Goal: Transaction & Acquisition: Subscribe to service/newsletter

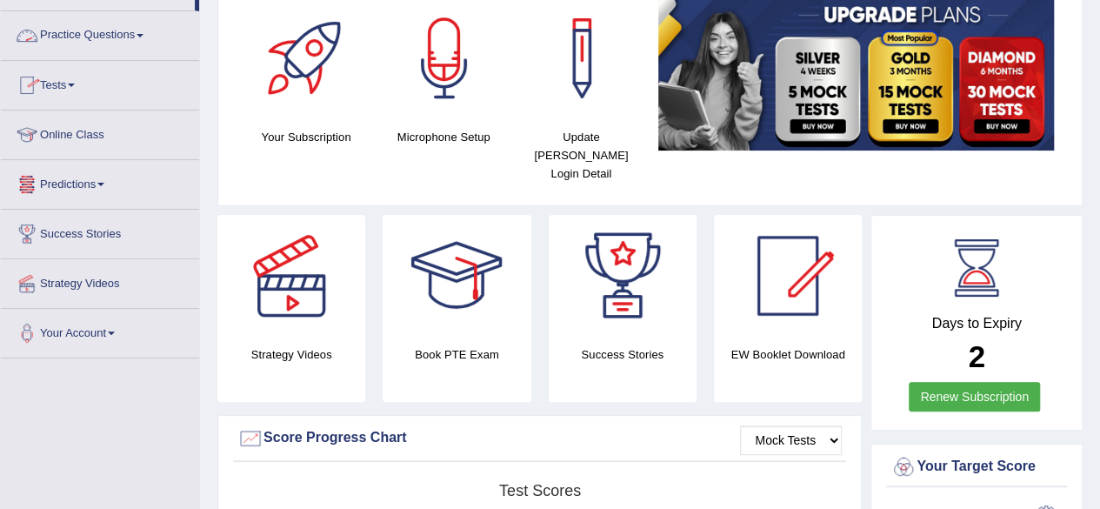
click at [131, 44] on link "Practice Questions" at bounding box center [100, 32] width 198 height 43
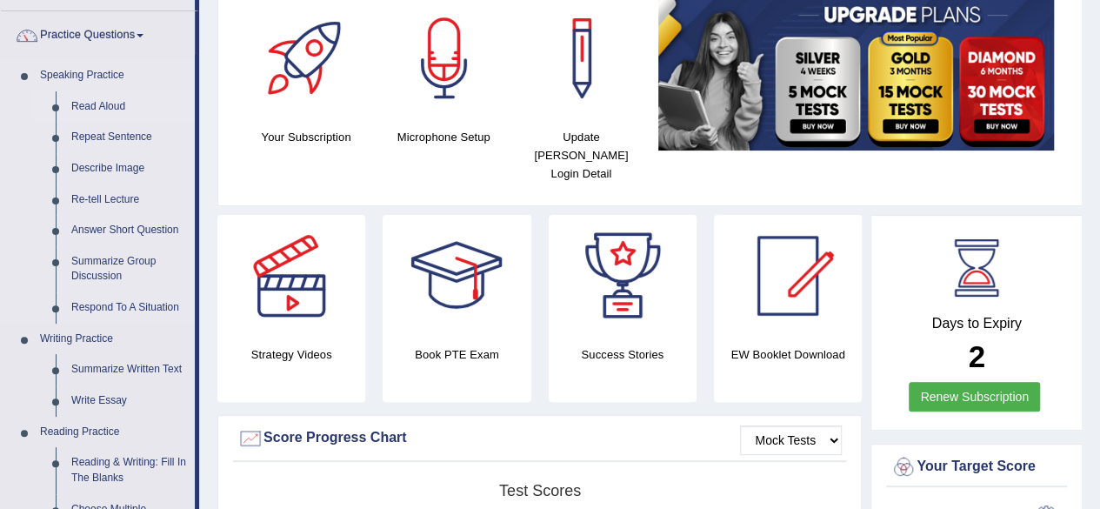
click at [87, 115] on link "Read Aloud" at bounding box center [128, 106] width 131 height 31
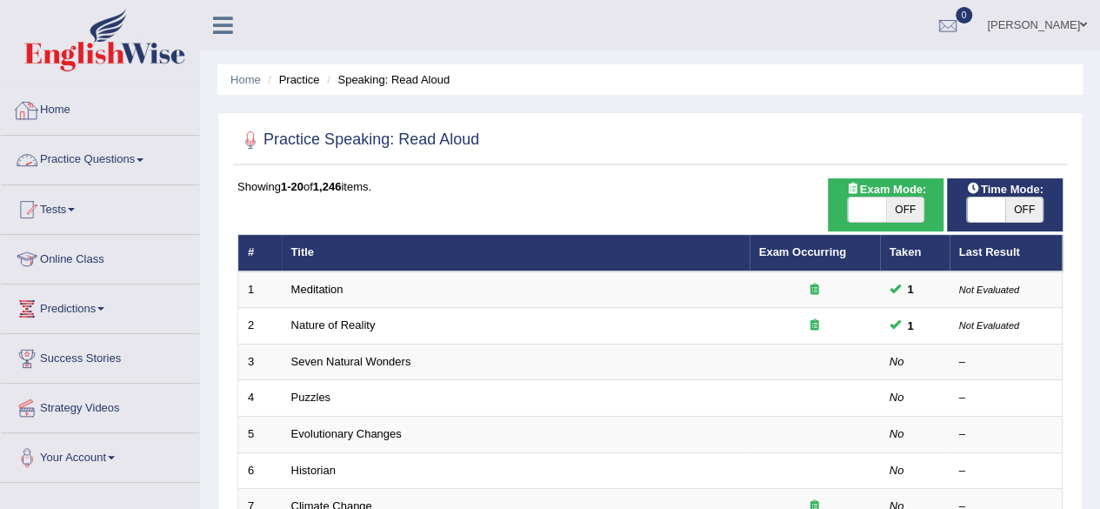
click at [66, 121] on link "Home" at bounding box center [100, 107] width 198 height 43
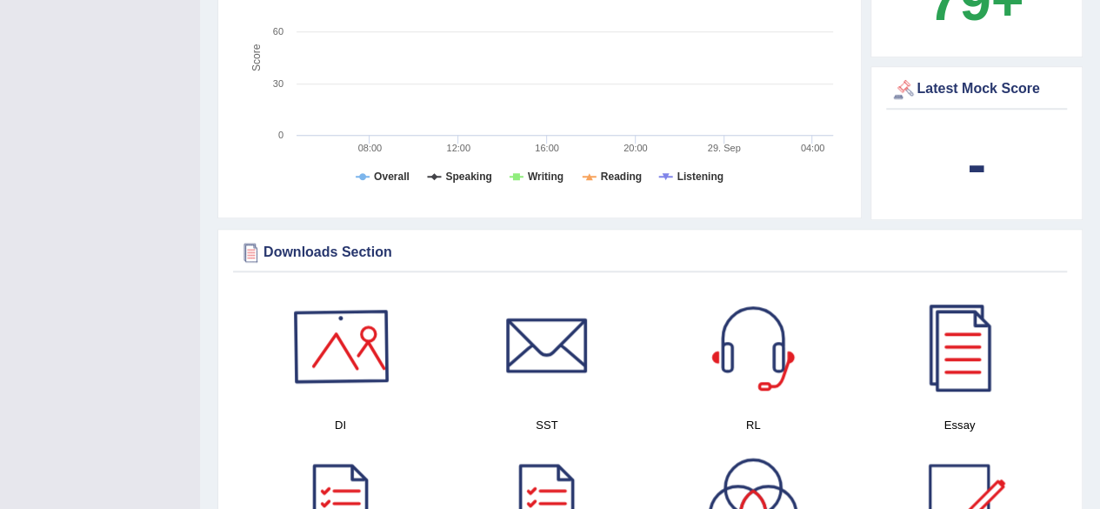
scroll to position [666, 0]
click at [337, 340] on div at bounding box center [341, 345] width 122 height 122
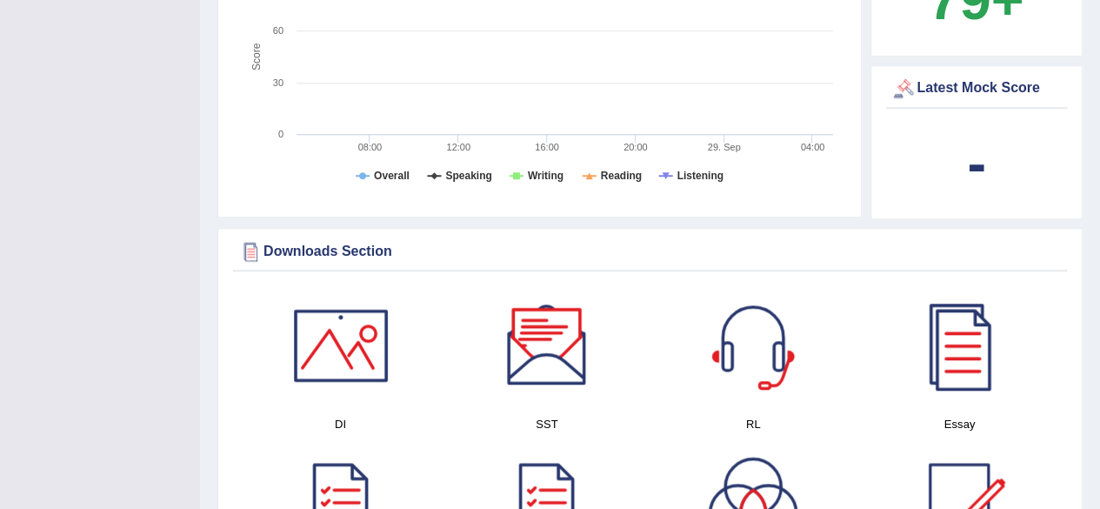
click at [561, 328] on div at bounding box center [547, 345] width 122 height 122
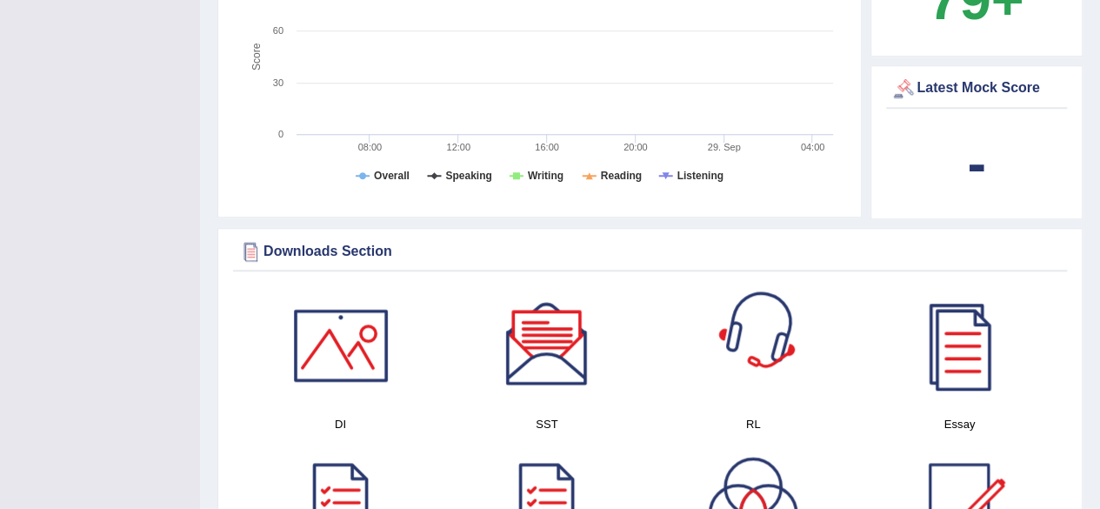
click at [743, 297] on div at bounding box center [753, 345] width 122 height 122
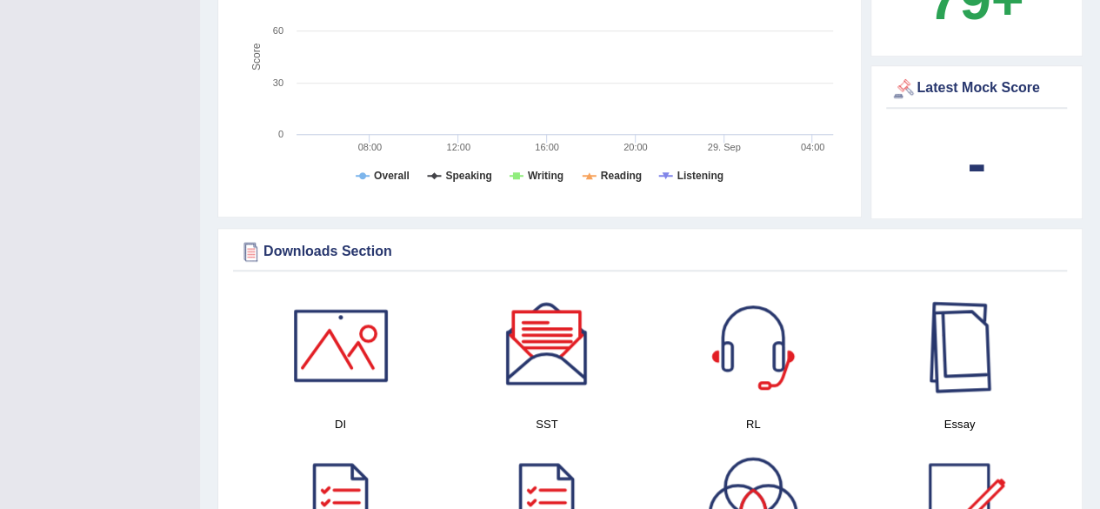
click at [938, 343] on div at bounding box center [959, 345] width 122 height 122
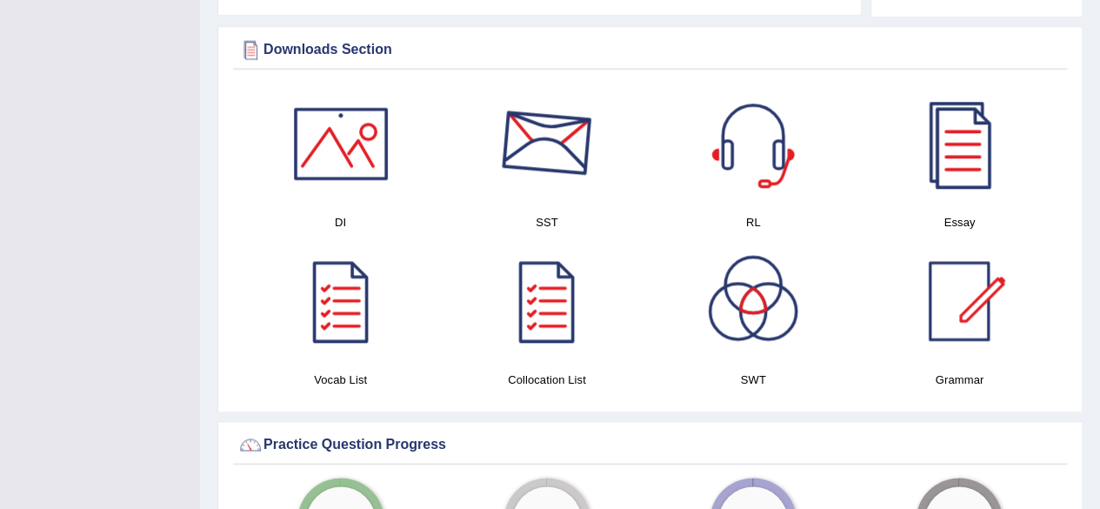
scroll to position [896, 0]
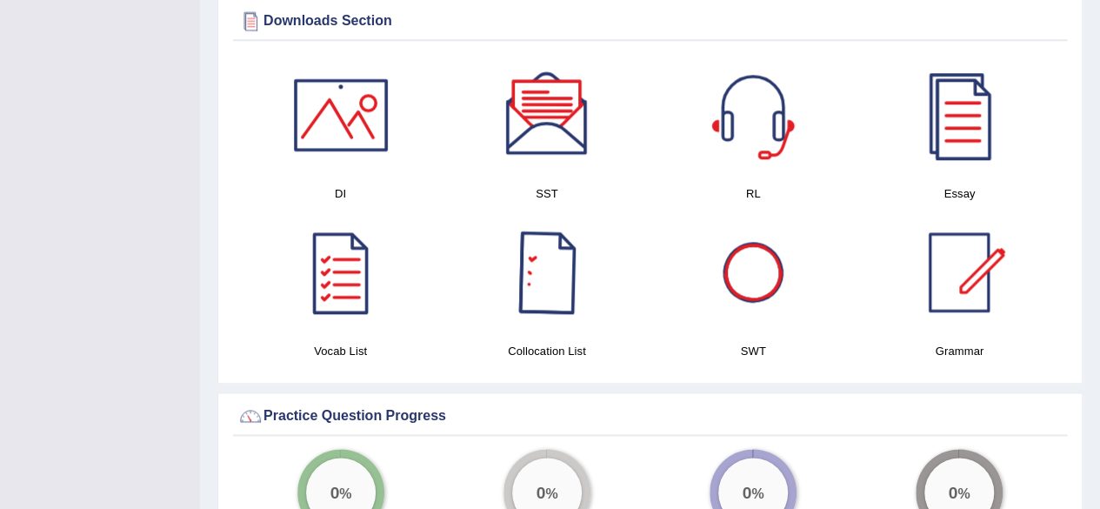
click at [783, 250] on div at bounding box center [753, 272] width 122 height 122
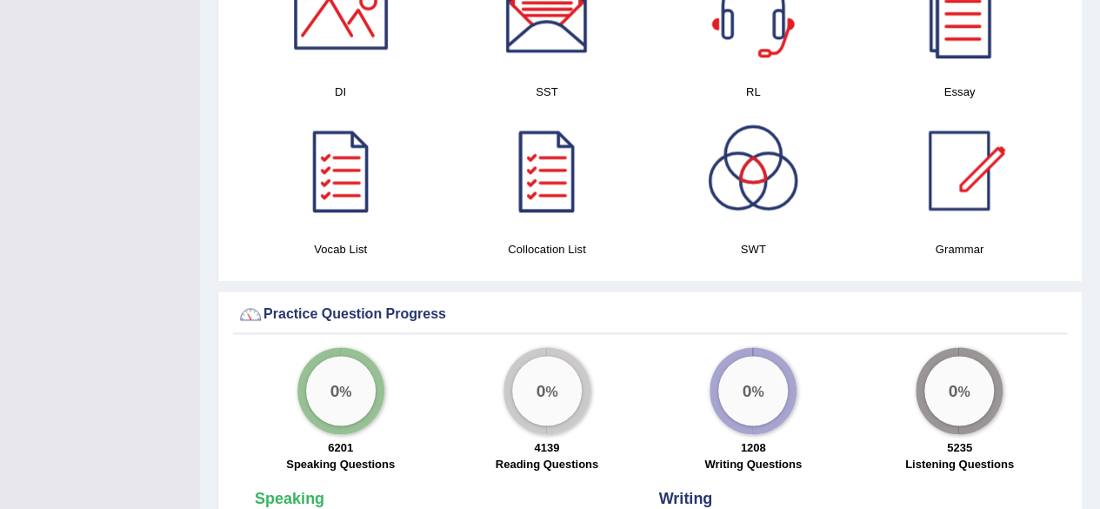
scroll to position [991, 0]
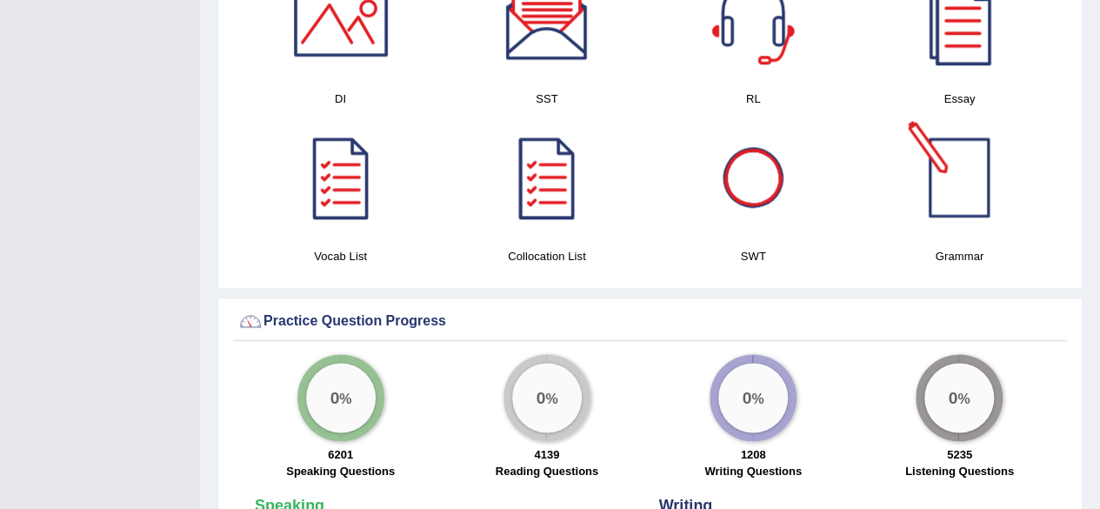
click at [946, 170] on div at bounding box center [959, 178] width 122 height 122
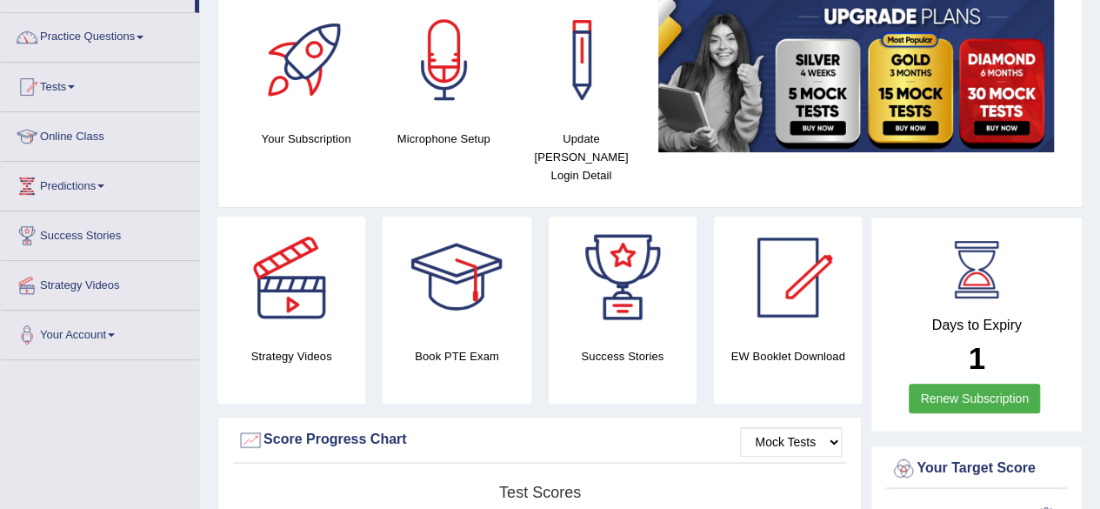
scroll to position [118, 0]
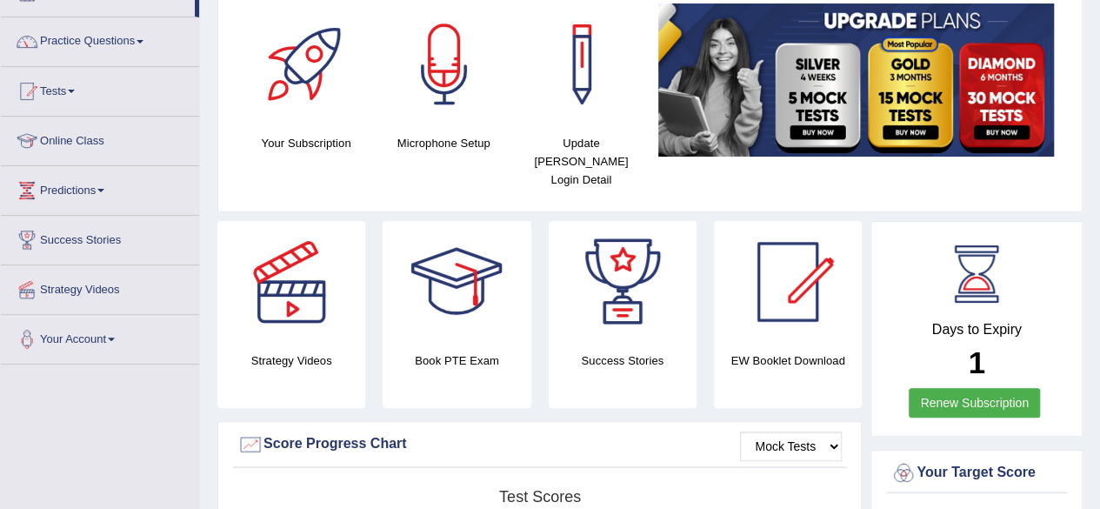
click at [751, 251] on div at bounding box center [788, 282] width 122 height 122
click at [807, 314] on div at bounding box center [788, 282] width 122 height 122
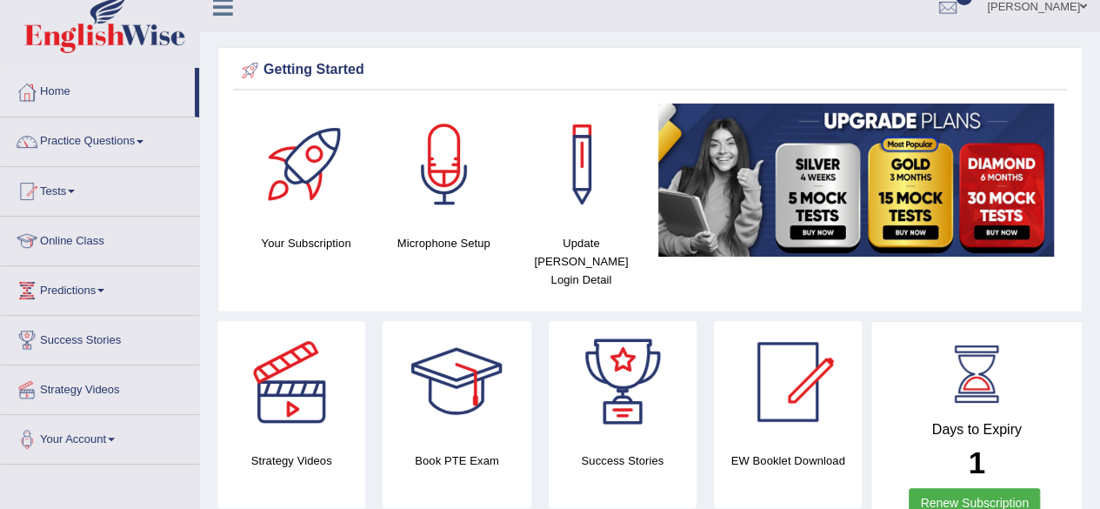
scroll to position [0, 0]
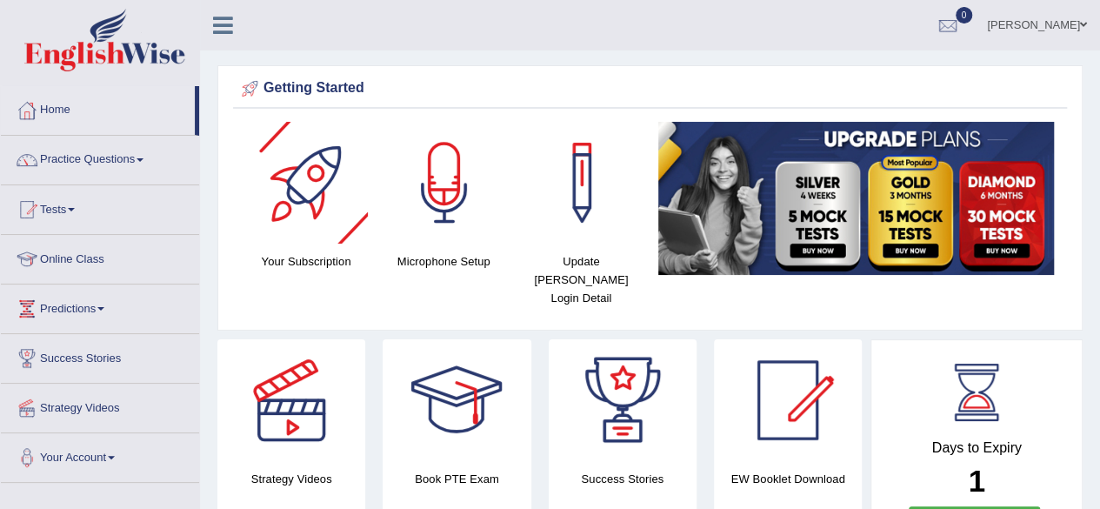
click at [301, 237] on div at bounding box center [307, 183] width 122 height 122
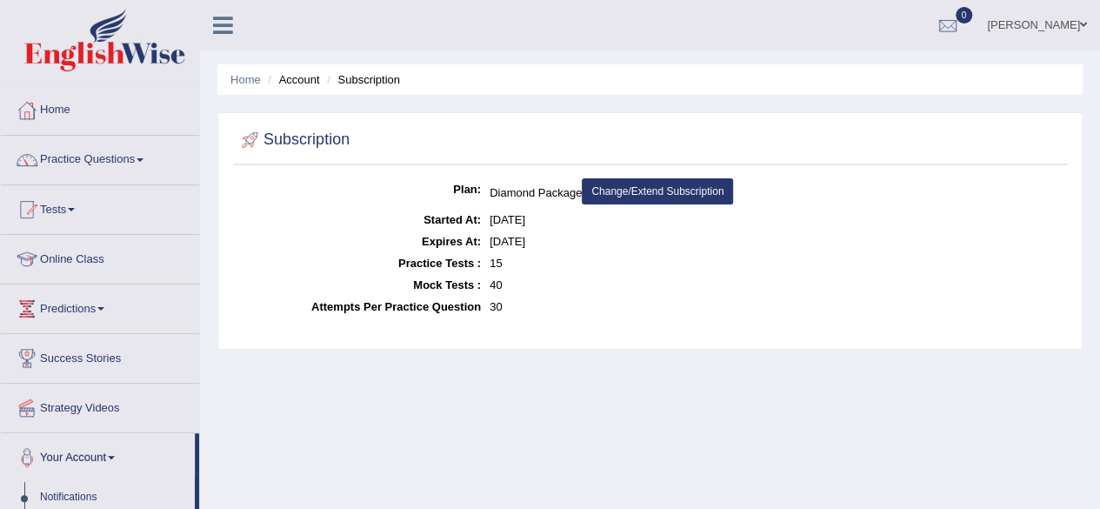
click at [666, 189] on link "Change/Extend Subscription" at bounding box center [657, 191] width 151 height 26
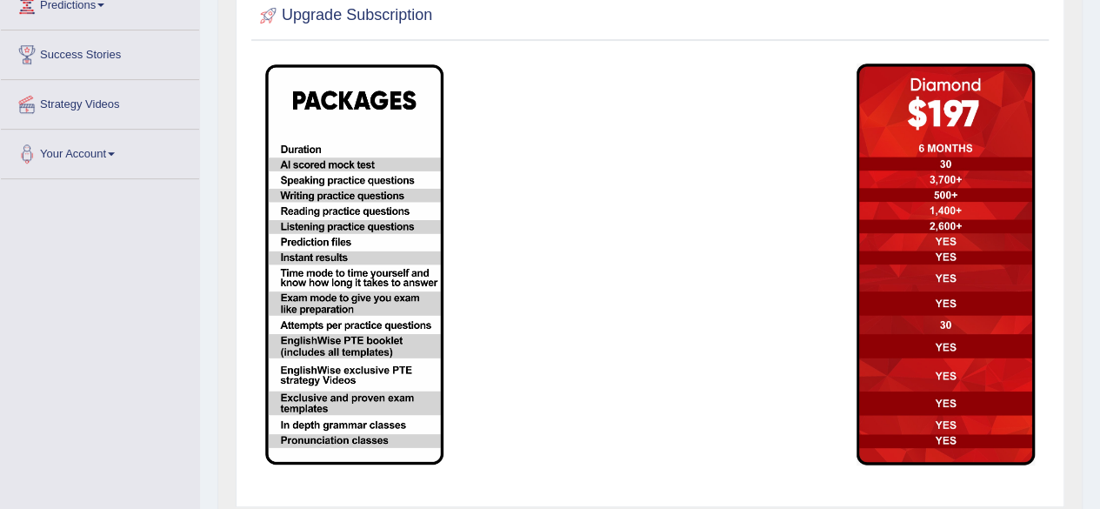
scroll to position [304, 0]
